Goal: Task Accomplishment & Management: Manage account settings

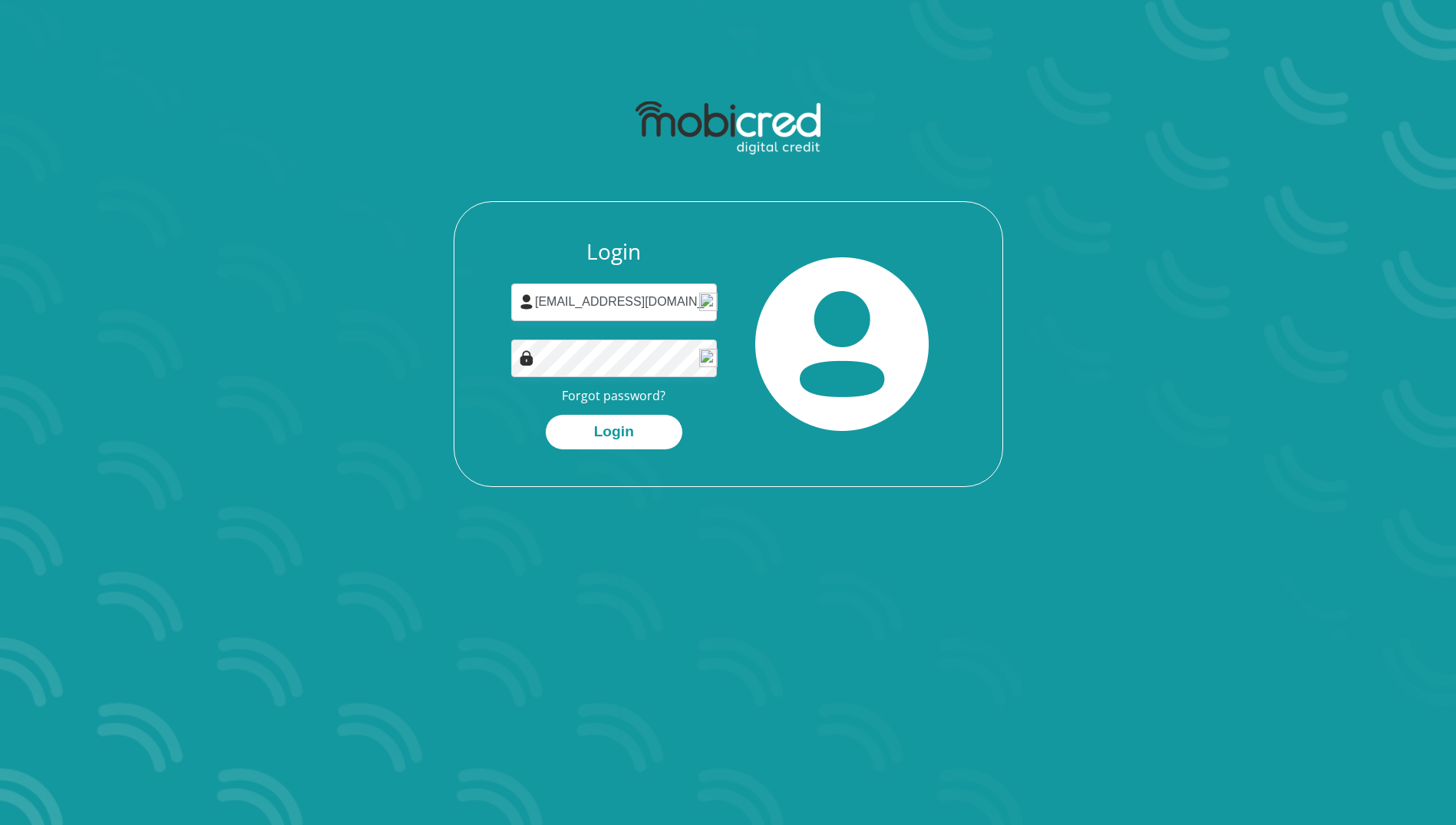
type input "[EMAIL_ADDRESS][DOMAIN_NAME]"
click at [605, 425] on button "Login" at bounding box center [614, 432] width 136 height 35
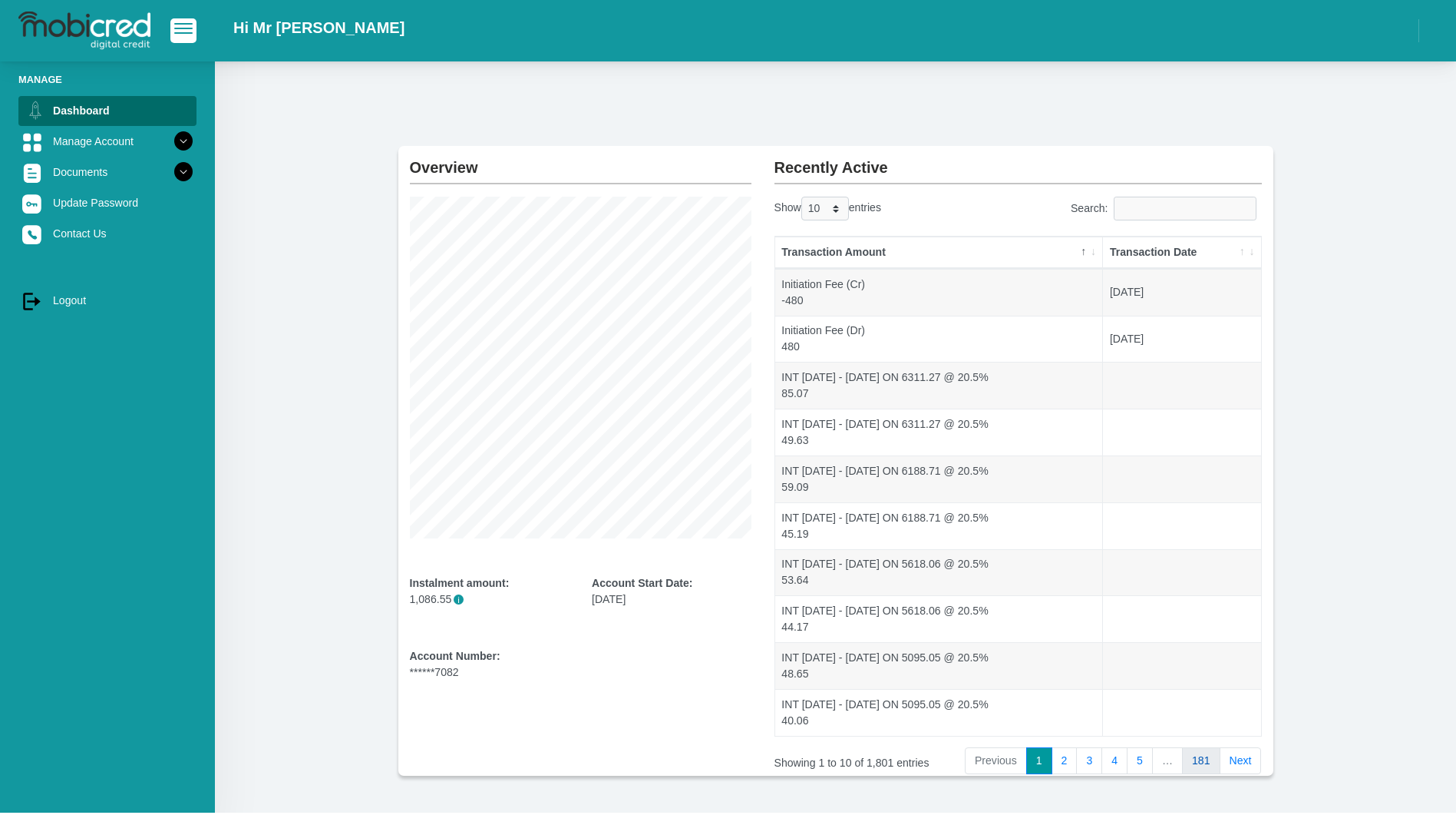
click at [1212, 765] on link "181" at bounding box center [1201, 761] width 38 height 28
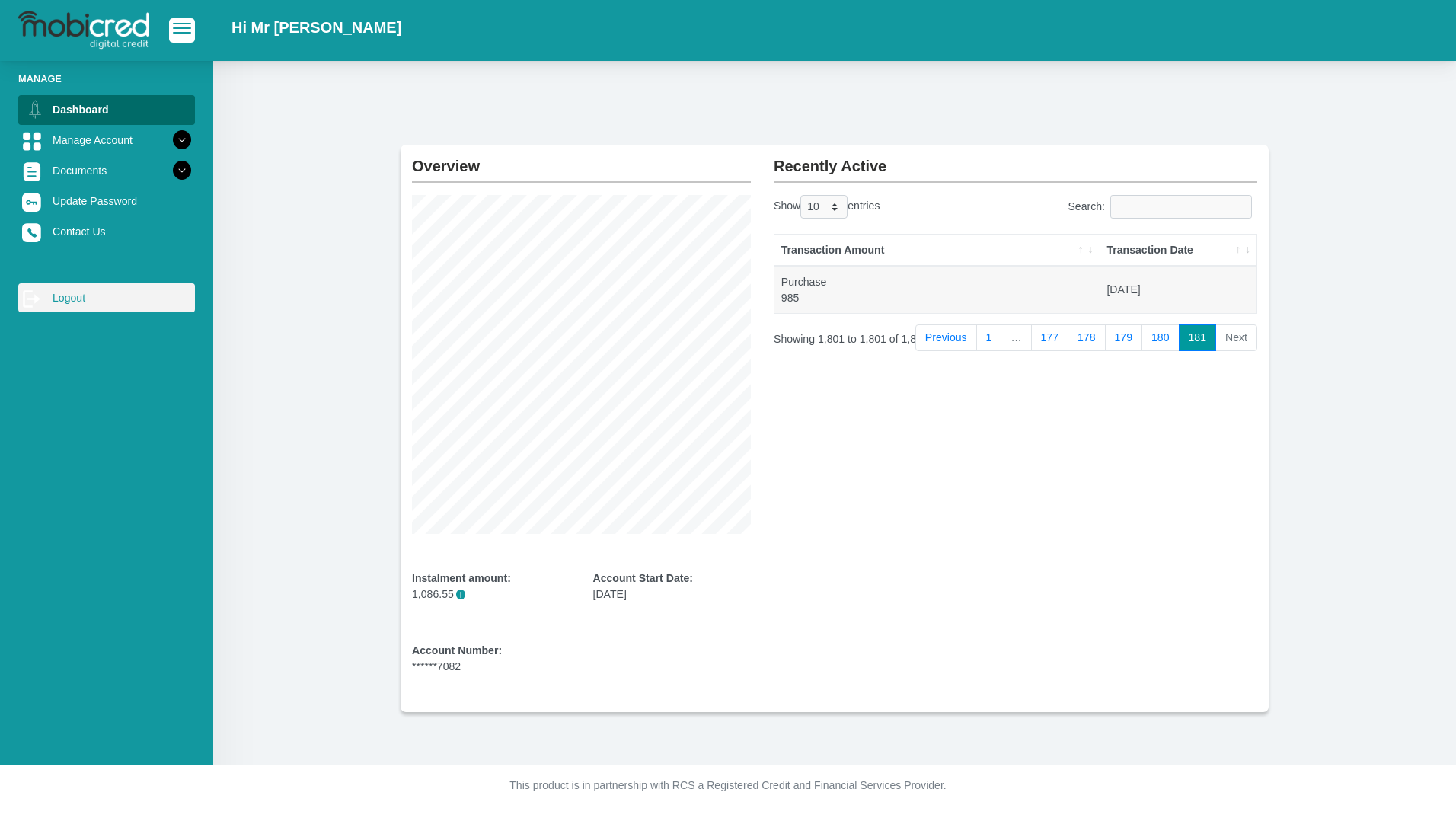
click at [82, 303] on link "log out Logout" at bounding box center [107, 297] width 177 height 29
